Goal: Task Accomplishment & Management: Manage account settings

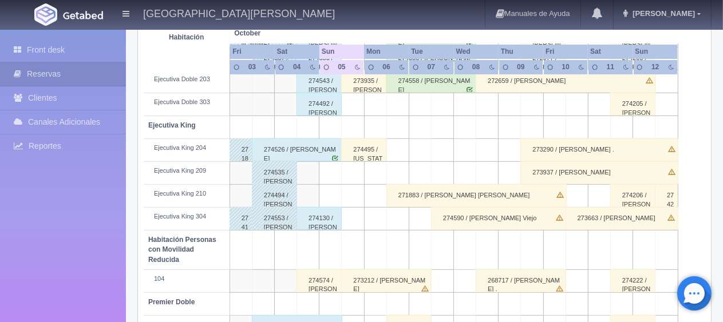
scroll to position [515, 0]
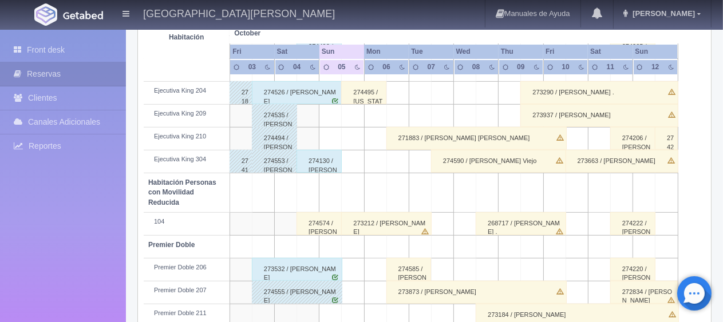
click at [325, 220] on div "274574 / [PERSON_NAME]" at bounding box center [319, 223] width 45 height 23
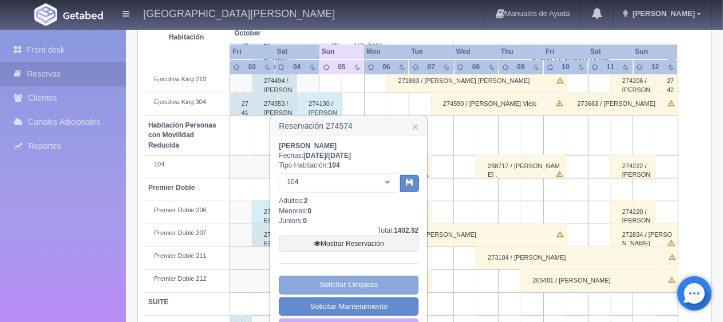
scroll to position [610, 0]
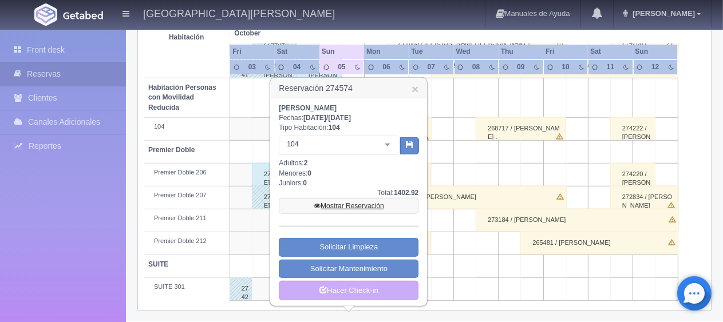
click at [364, 201] on link "Mostrar Reservación" at bounding box center [349, 206] width 140 height 16
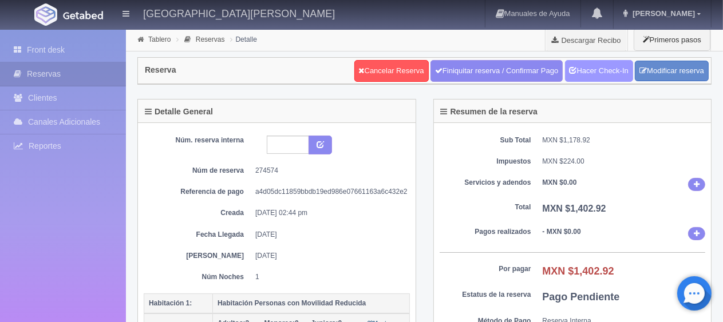
click at [589, 74] on link "Hacer Check-In" at bounding box center [599, 71] width 68 height 22
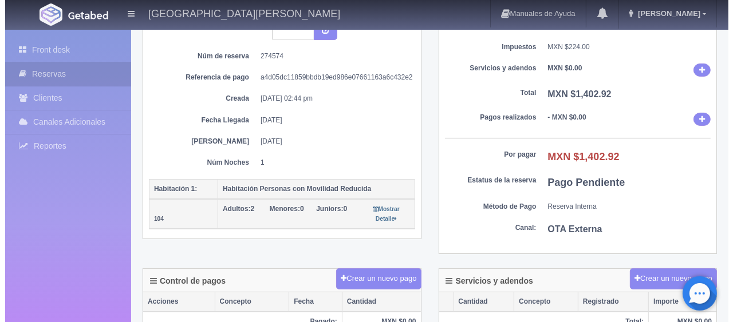
scroll to position [172, 0]
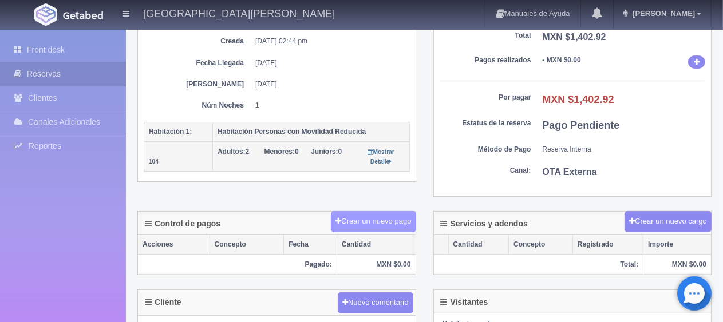
click at [362, 223] on button "Crear un nuevo pago" at bounding box center [373, 221] width 85 height 21
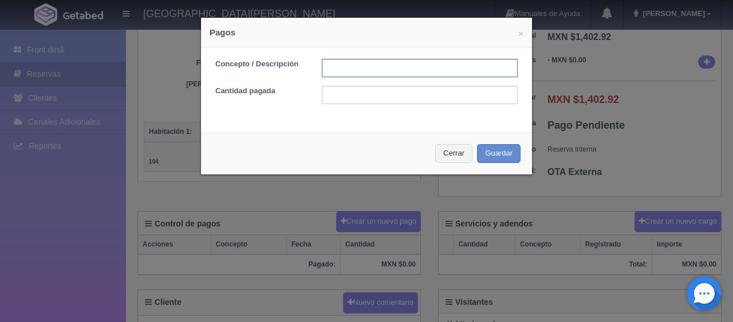
click at [420, 66] on input "text" at bounding box center [420, 68] width 196 height 18
type input "Total Tarjeta"
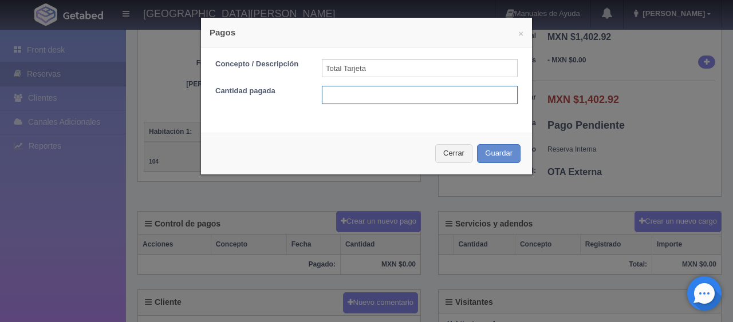
click at [417, 95] on input "text" at bounding box center [420, 95] width 196 height 18
type input "1402.92"
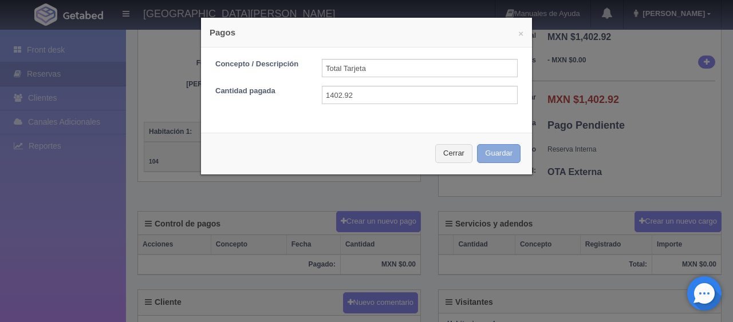
click at [487, 148] on button "Guardar" at bounding box center [499, 153] width 44 height 19
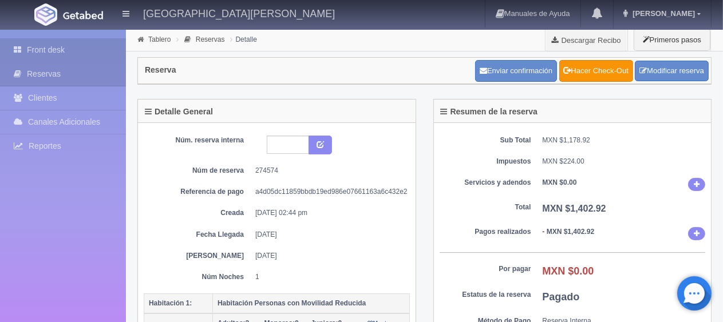
click at [70, 48] on link "Front desk" at bounding box center [63, 49] width 126 height 23
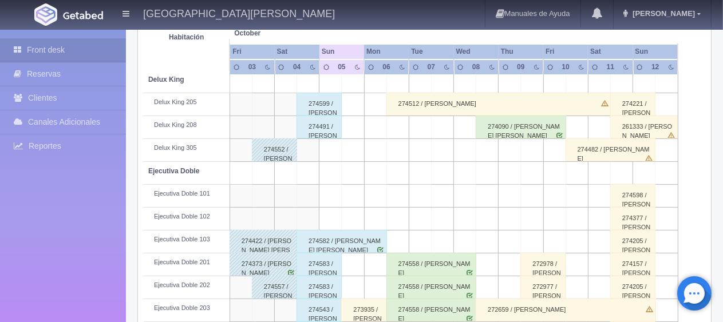
scroll to position [286, 0]
